Goal: Entertainment & Leisure: Browse casually

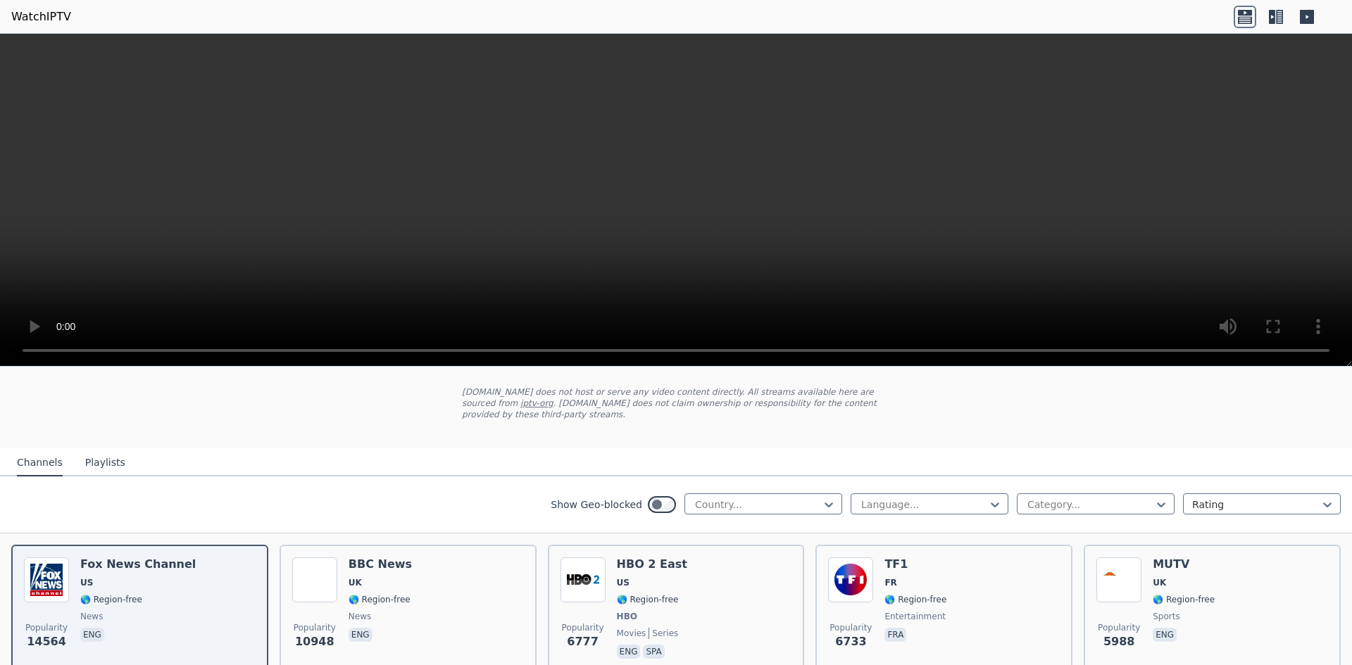
scroll to position [70, 0]
click at [881, 500] on div at bounding box center [924, 507] width 128 height 14
click at [894, 586] on div "Spanish" at bounding box center [930, 594] width 158 height 25
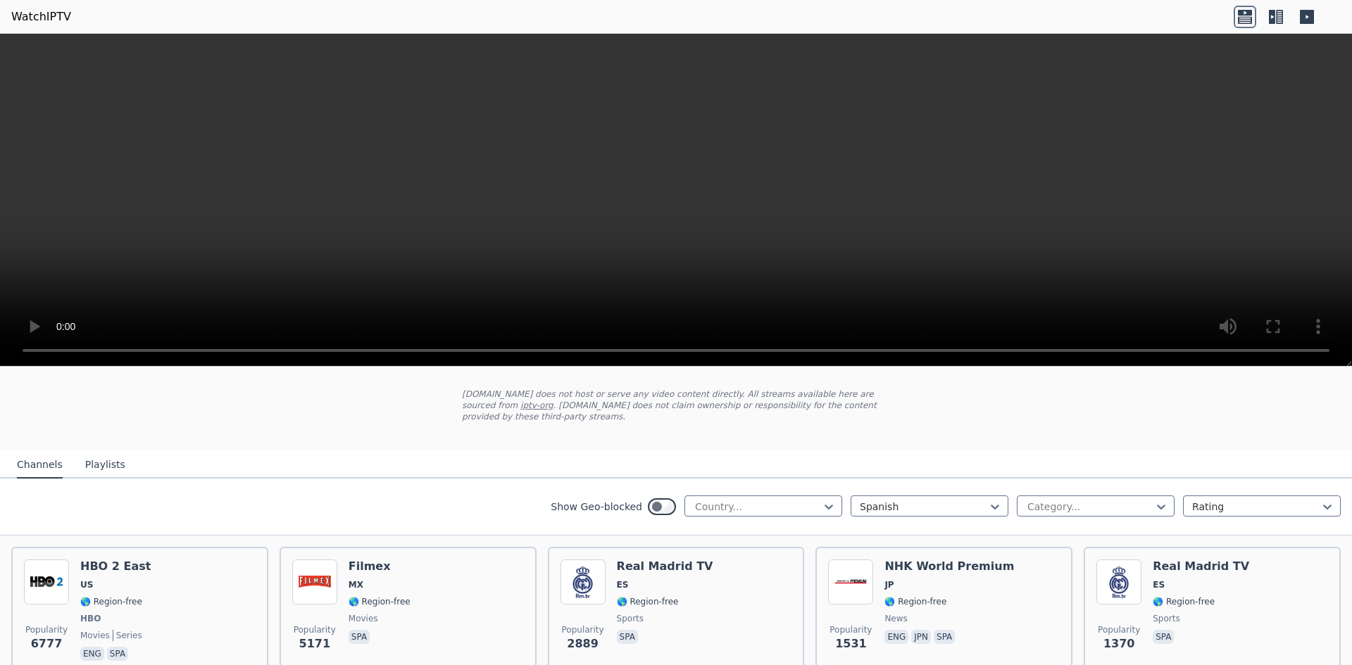
click at [529, 479] on div "Show Geo-blocked Country... Spanish Category... Rating" at bounding box center [676, 507] width 1352 height 57
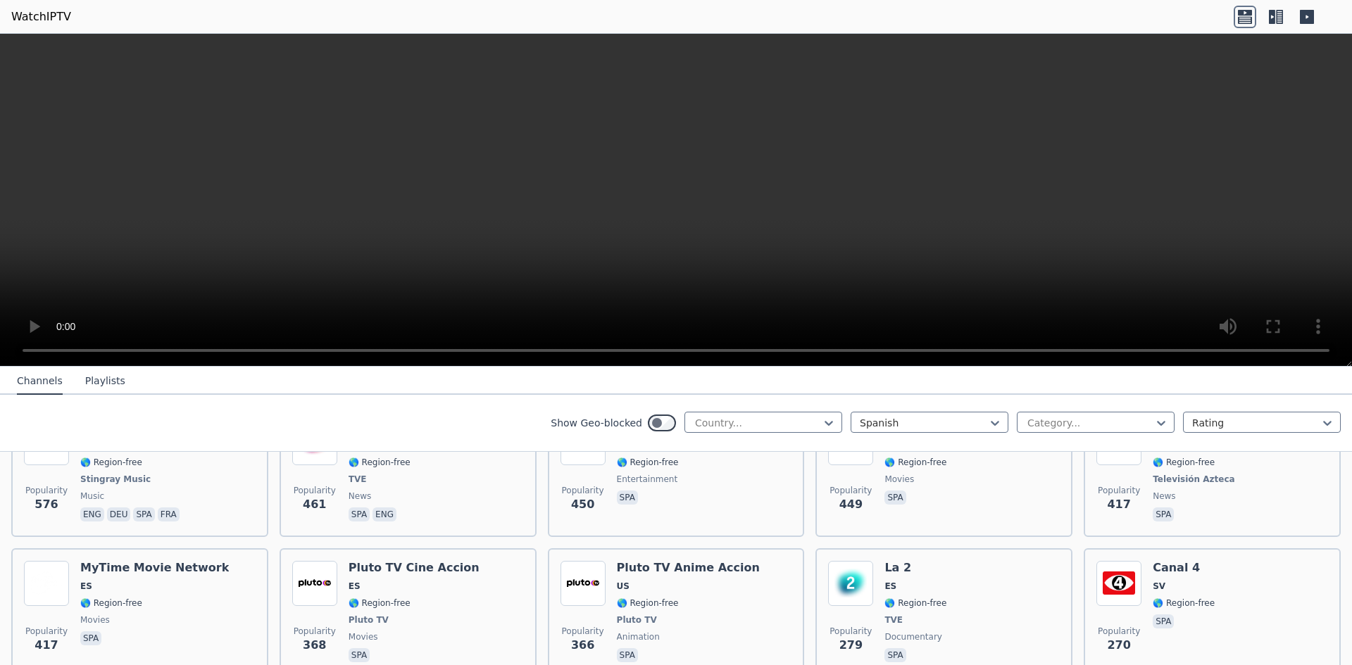
scroll to position [634, 0]
click at [1043, 425] on div at bounding box center [1090, 423] width 128 height 14
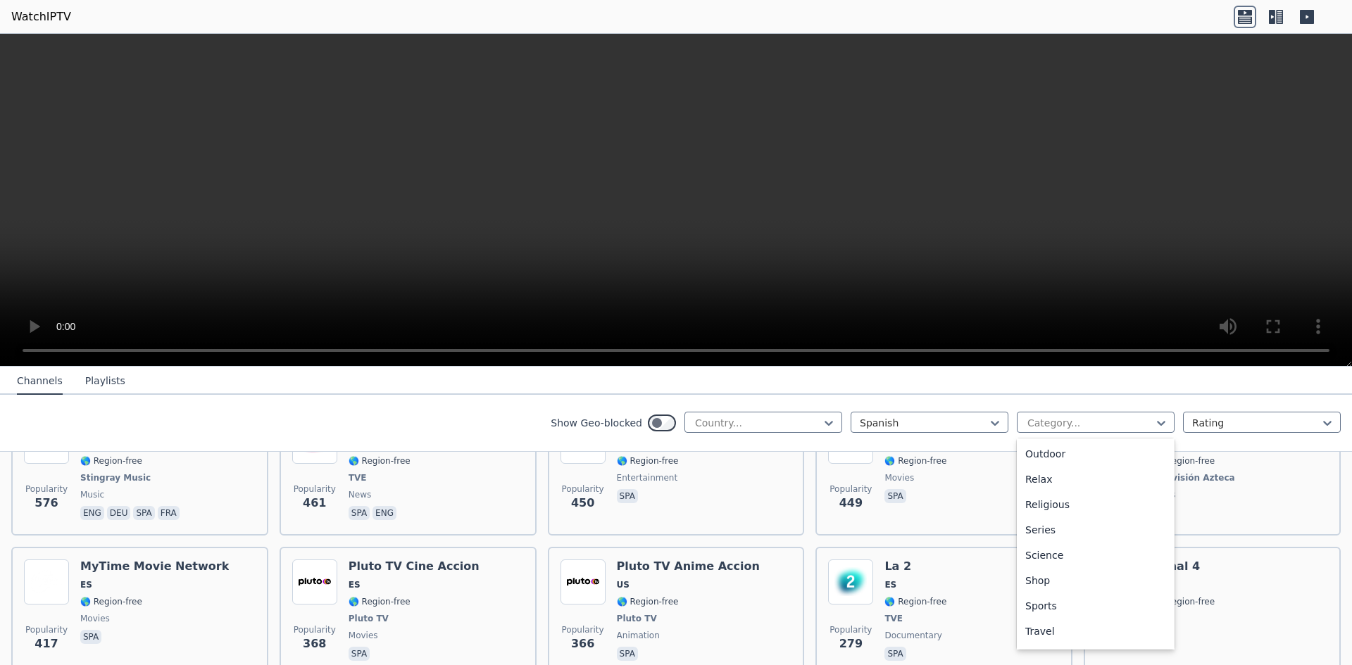
scroll to position [479, 0]
drag, startPoint x: 1048, startPoint y: 565, endPoint x: 1046, endPoint y: 576, distance: 11.5
click at [1046, 576] on div "All categories Automobiles Animation Business Classic Comedy Cooking Culture Do…" at bounding box center [1096, 544] width 158 height 211
click at [1045, 578] on div "Sports" at bounding box center [1096, 583] width 158 height 25
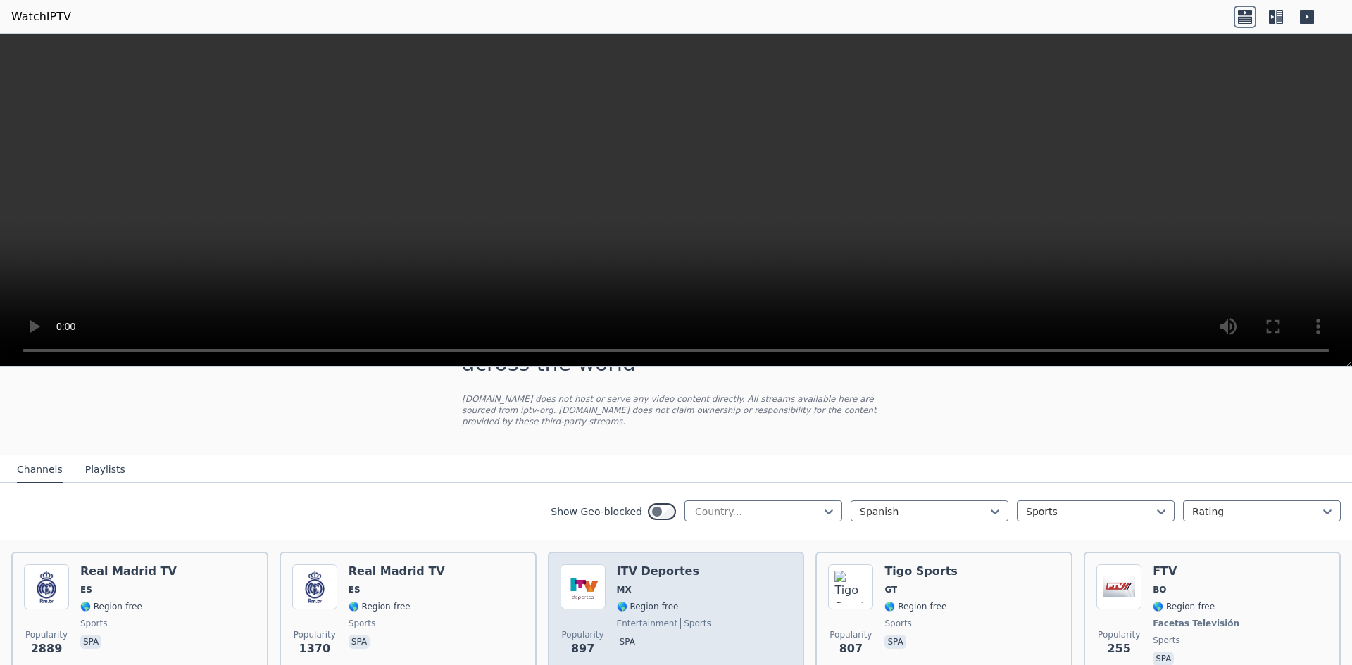
scroll to position [56, 0]
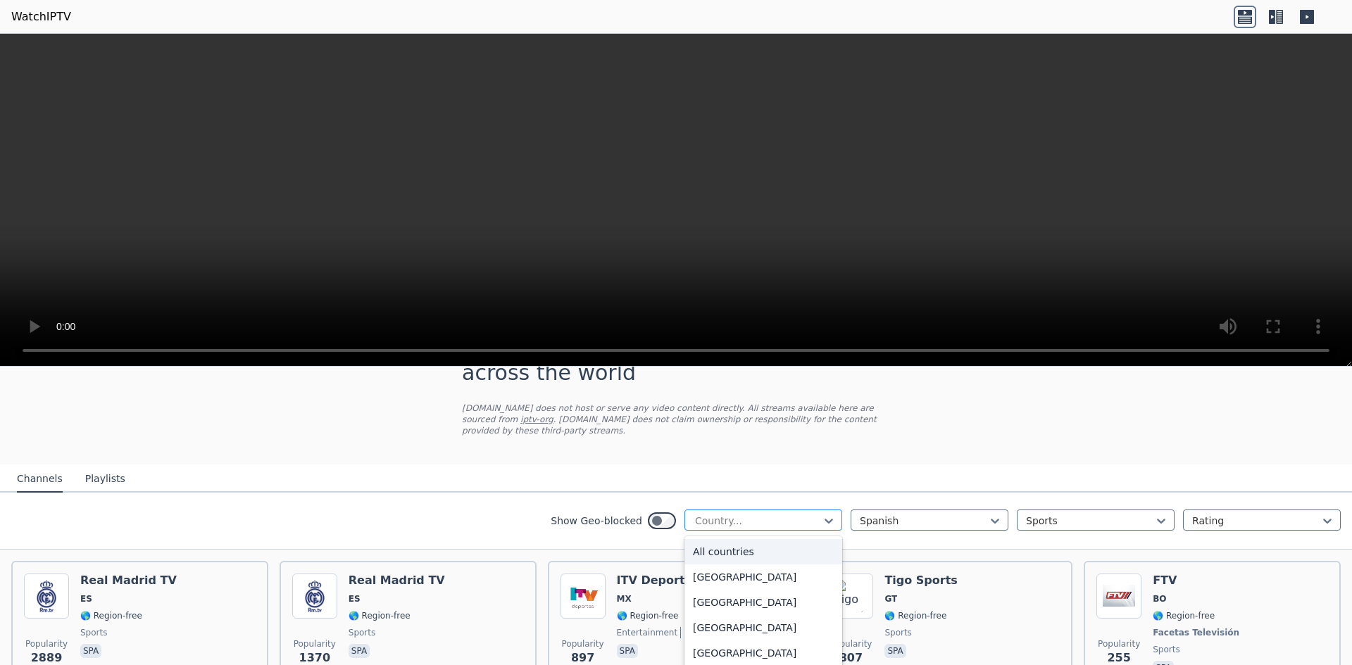
click at [758, 514] on div at bounding box center [758, 521] width 128 height 14
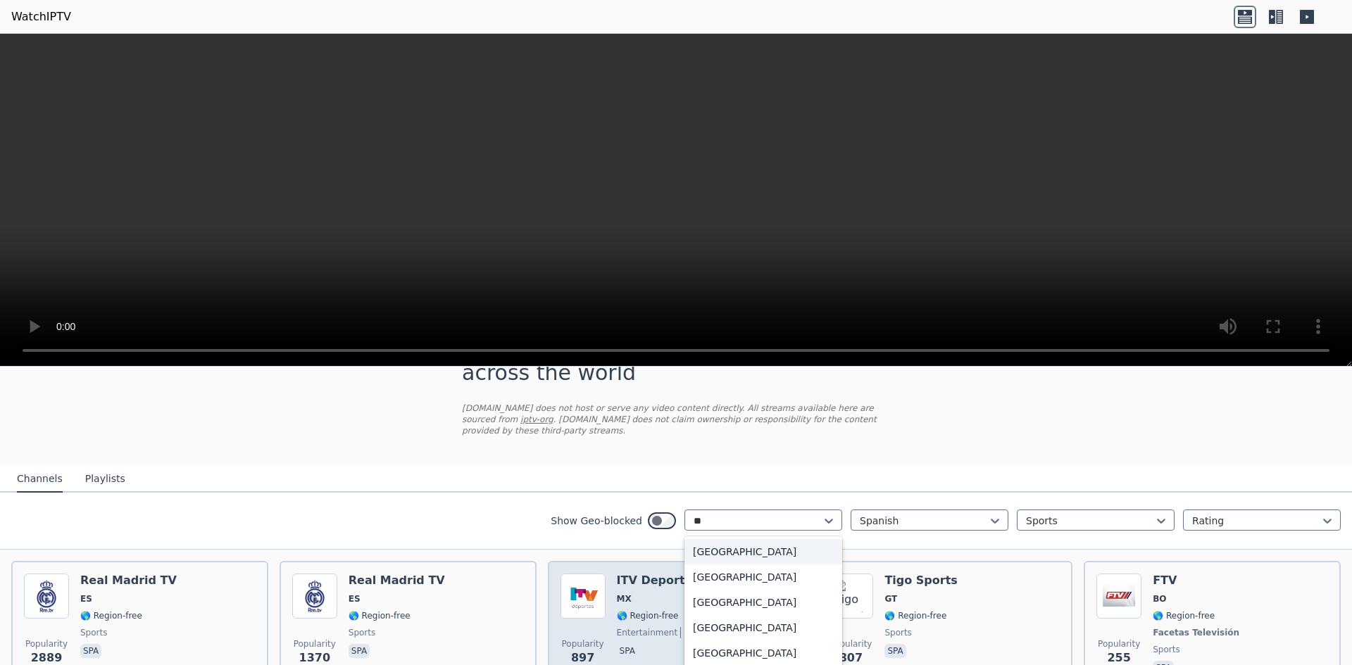
type input "*"
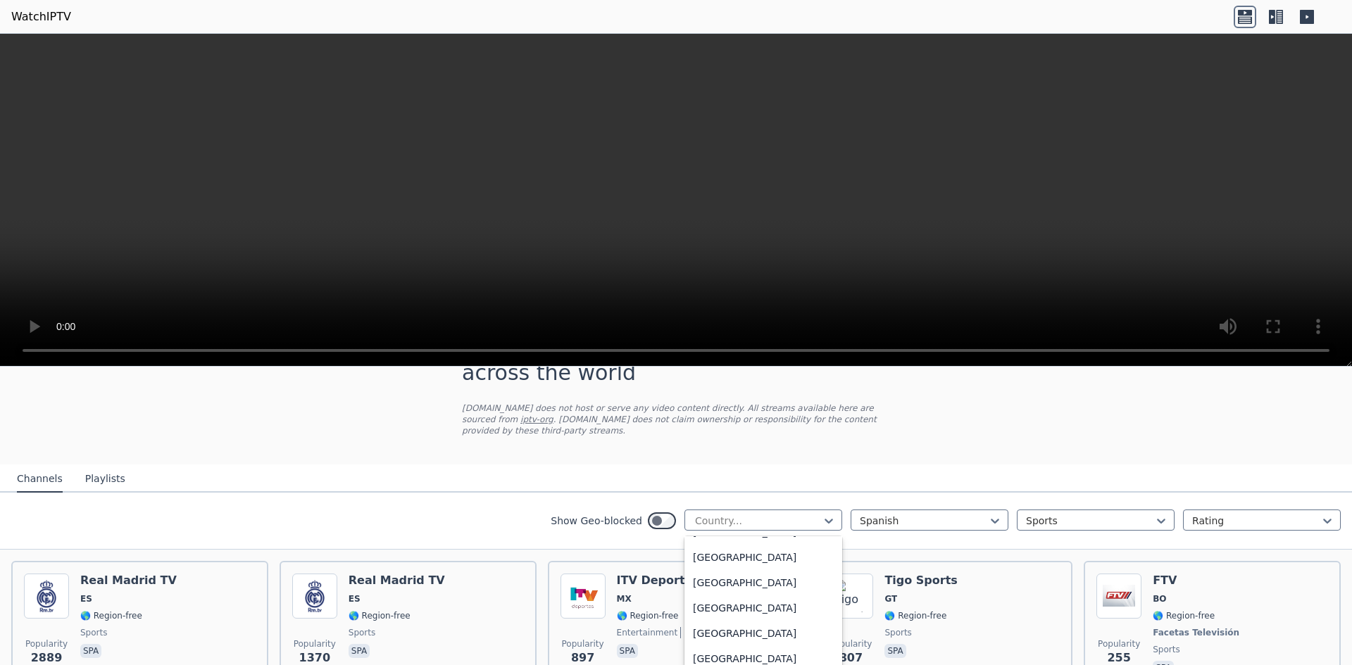
scroll to position [4896, 0]
click at [749, 626] on div "[GEOGRAPHIC_DATA]" at bounding box center [763, 638] width 158 height 25
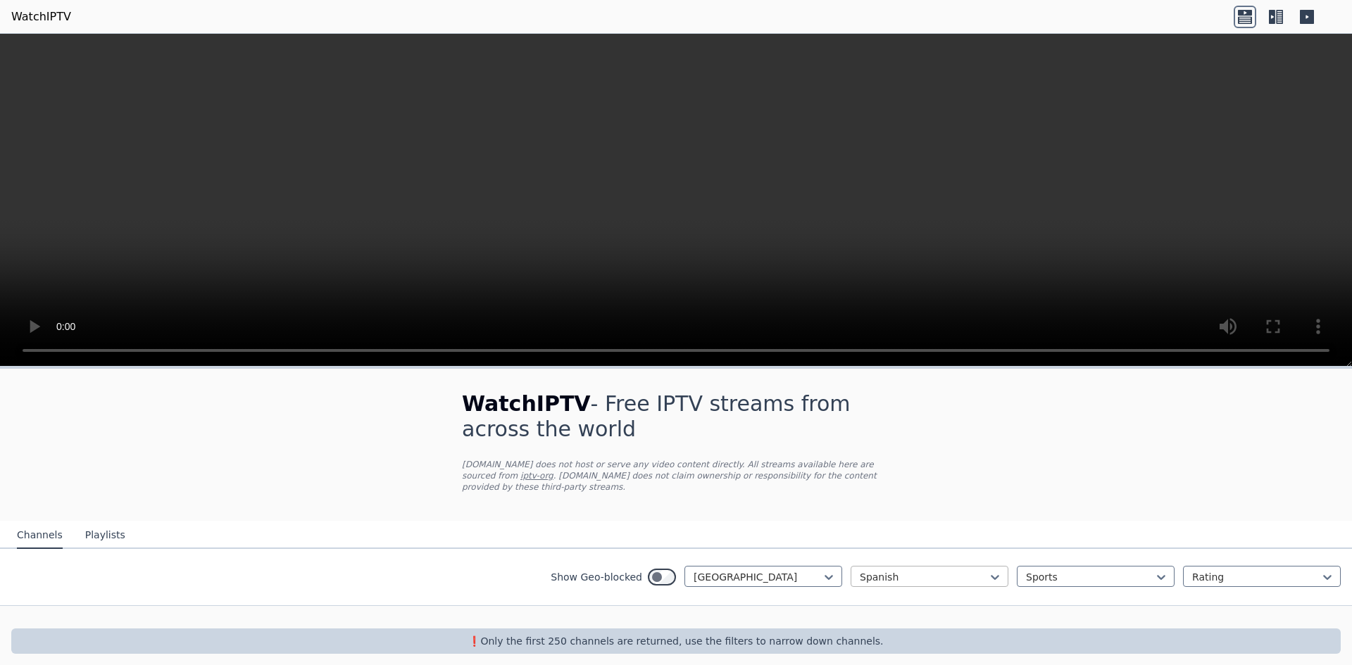
click at [901, 570] on div at bounding box center [924, 577] width 128 height 14
click at [898, 596] on div "All languages" at bounding box center [930, 608] width 158 height 25
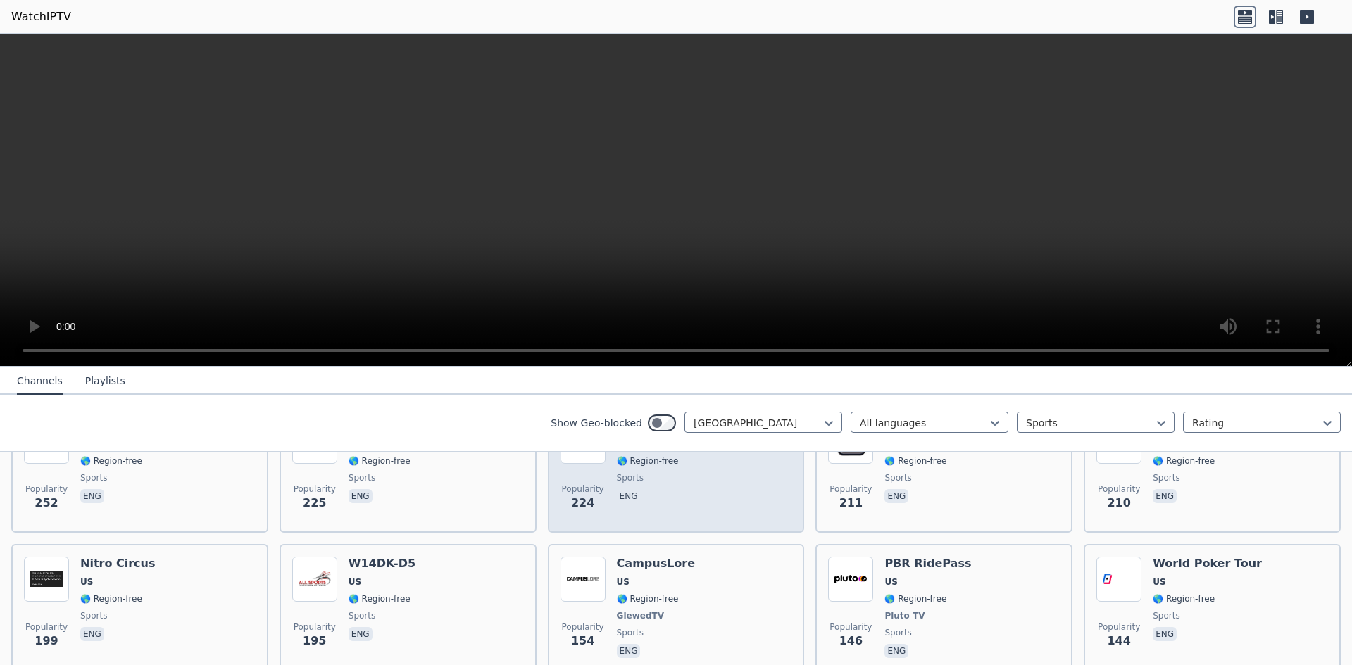
scroll to position [493, 0]
